Goal: Task Accomplishment & Management: Manage account settings

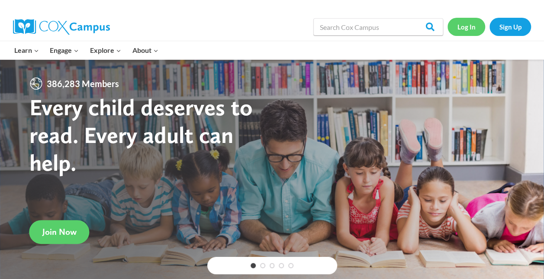
click at [477, 20] on link "Log In" at bounding box center [467, 27] width 38 height 18
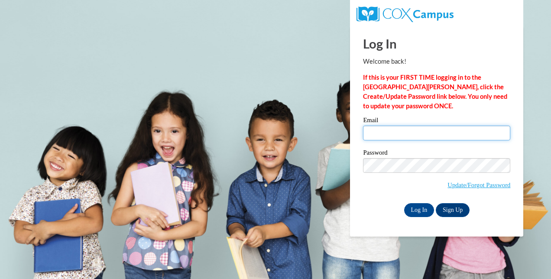
click at [426, 139] on input "Email" at bounding box center [436, 133] width 147 height 15
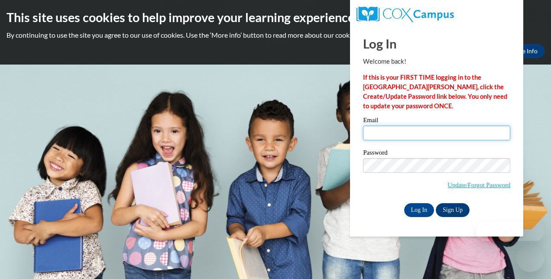
type input "[EMAIL_ADDRESS][DOMAIN_NAME]"
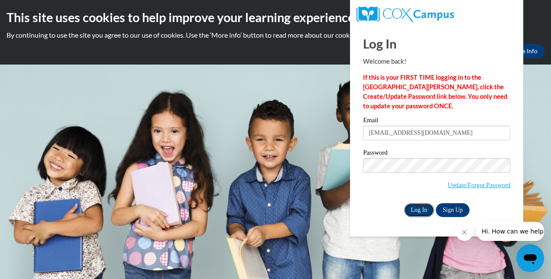
click at [422, 208] on input "Log In" at bounding box center [419, 210] width 30 height 14
click at [418, 216] on input "Log In" at bounding box center [419, 210] width 30 height 14
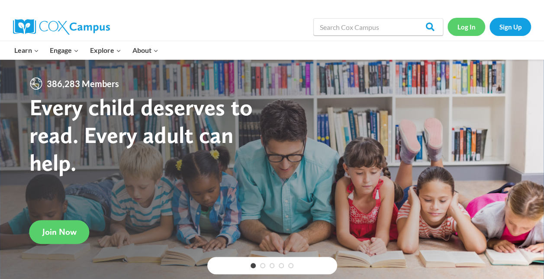
click at [465, 33] on link "Log In" at bounding box center [467, 27] width 38 height 18
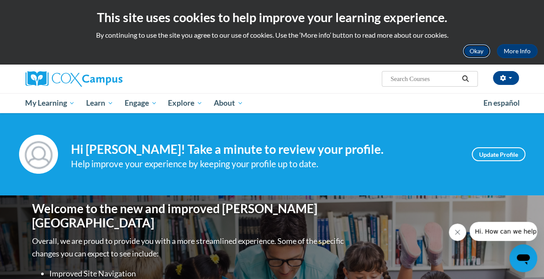
click at [481, 48] on button "Okay" at bounding box center [477, 51] width 28 height 14
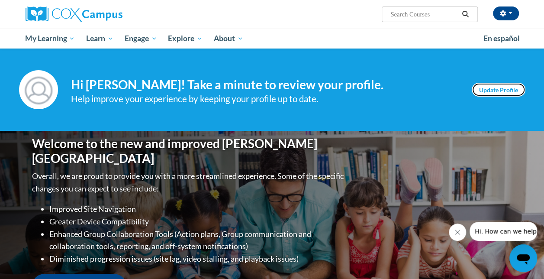
click at [509, 90] on link "Update Profile" at bounding box center [499, 90] width 54 height 14
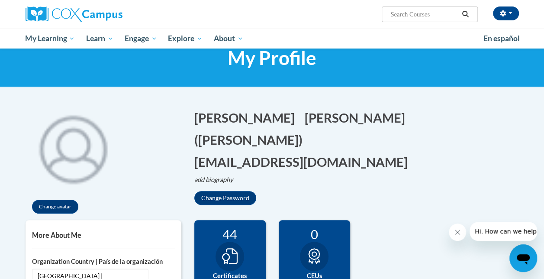
scroll to position [17, 0]
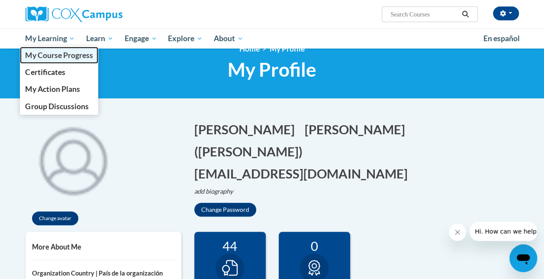
click at [68, 51] on span "My Course Progress" at bounding box center [59, 55] width 68 height 9
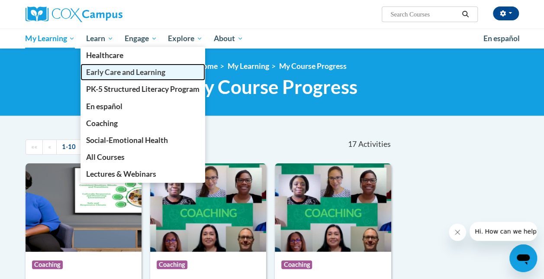
click at [123, 74] on span "Early Care and Learning" at bounding box center [125, 72] width 79 height 9
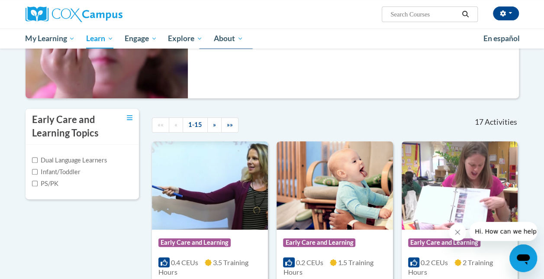
scroll to position [123, 0]
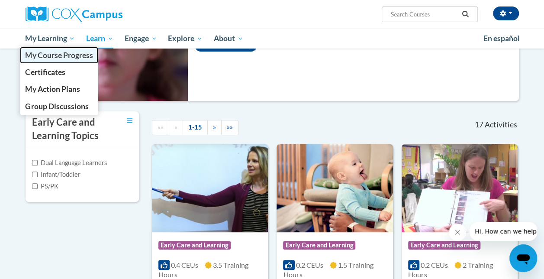
click at [59, 53] on span "My Course Progress" at bounding box center [59, 55] width 68 height 9
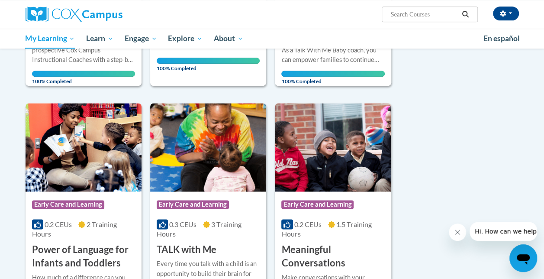
scroll to position [546, 0]
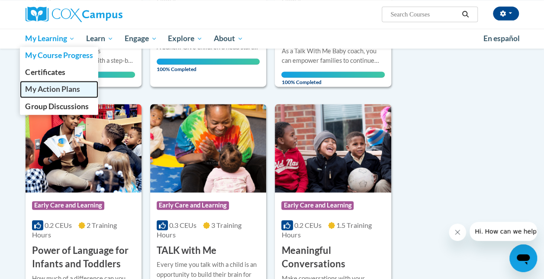
click at [46, 94] on span "My Action Plans" at bounding box center [52, 88] width 55 height 9
